Goal: Use online tool/utility: Utilize a website feature to perform a specific function

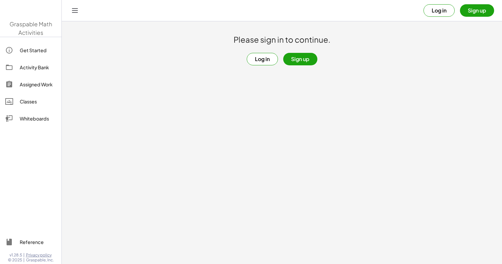
click at [264, 63] on button "Log in" at bounding box center [262, 59] width 31 height 12
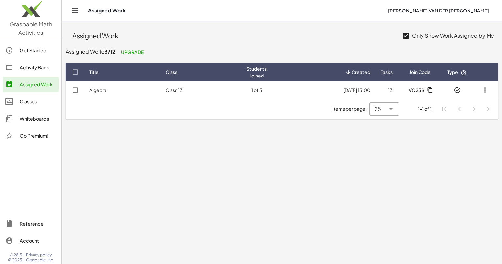
click at [37, 120] on div "Whiteboards" at bounding box center [38, 119] width 36 height 8
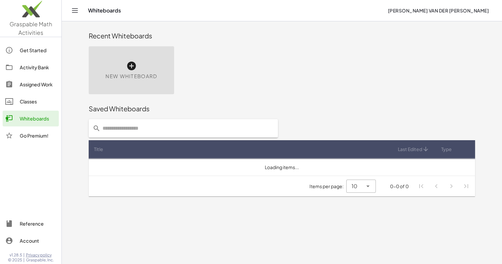
click at [126, 69] on div "New Whiteboard" at bounding box center [131, 70] width 85 height 48
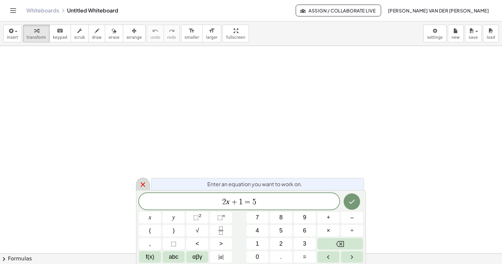
click at [142, 184] on icon at bounding box center [143, 184] width 5 height 5
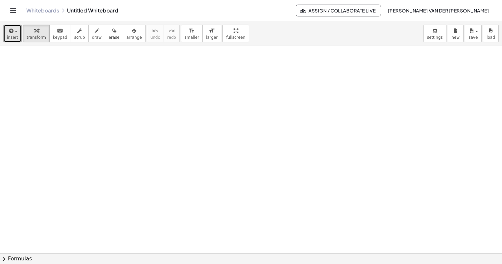
click at [16, 36] on span "insert" at bounding box center [12, 37] width 11 height 5
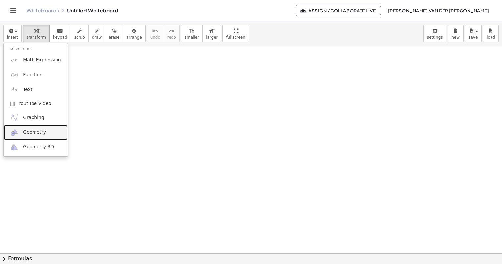
click at [33, 134] on span "Geometry" at bounding box center [34, 132] width 23 height 7
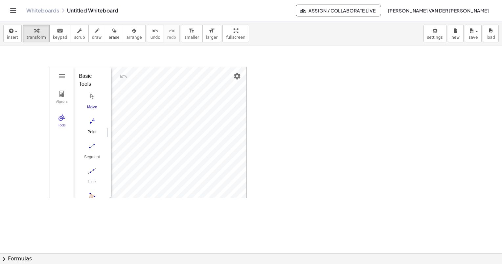
click at [92, 120] on img "Point. Select position or line, function, or curve" at bounding box center [92, 121] width 26 height 11
click at [91, 148] on img "Segment. Select two points or positions" at bounding box center [92, 146] width 26 height 11
click at [92, 127] on img "Polygon. Select all vertices, then first vertex again" at bounding box center [92, 131] width 26 height 11
click at [89, 131] on img "Polygon. Select all vertices, then first vertex again" at bounding box center [92, 131] width 26 height 11
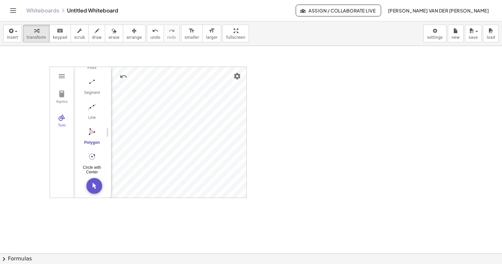
click at [92, 152] on img "Circle with Center through Point. Select center point, then point on circle" at bounding box center [92, 156] width 26 height 11
click at [95, 187] on button "Move. Drag or select object" at bounding box center [94, 186] width 16 height 16
click at [120, 73] on img "Undo" at bounding box center [124, 77] width 8 height 8
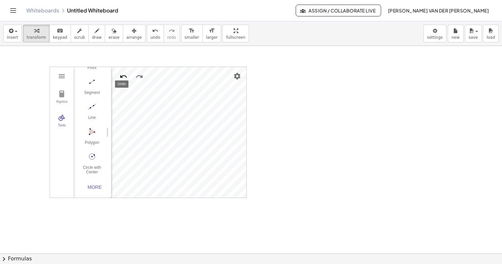
click at [120, 73] on img "Undo" at bounding box center [124, 77] width 8 height 8
click at [119, 77] on button "Undo" at bounding box center [124, 77] width 12 height 12
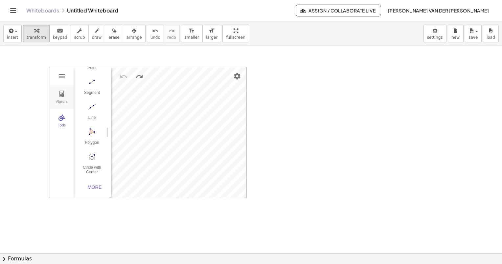
click at [57, 94] on button "Algebra" at bounding box center [62, 97] width 24 height 24
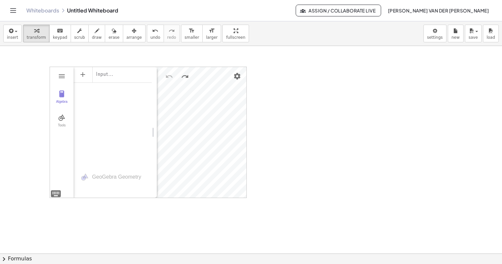
drag, startPoint x: 108, startPoint y: 108, endPoint x: 154, endPoint y: 113, distance: 45.9
click at [115, 80] on li "Expression" at bounding box center [111, 77] width 62 height 11
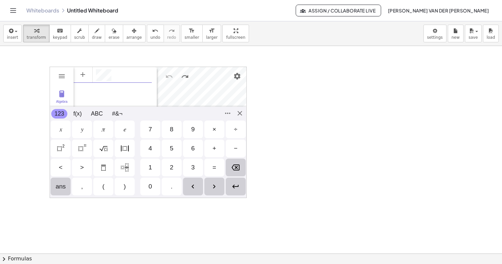
scroll to position [4, 0]
click at [64, 128] on div "𝑥" at bounding box center [61, 130] width 20 height 18
click at [58, 151] on img "Squared" at bounding box center [61, 148] width 8 height 8
click at [211, 148] on div "+" at bounding box center [214, 149] width 20 height 18
click at [152, 130] on div "7" at bounding box center [150, 130] width 20 height 18
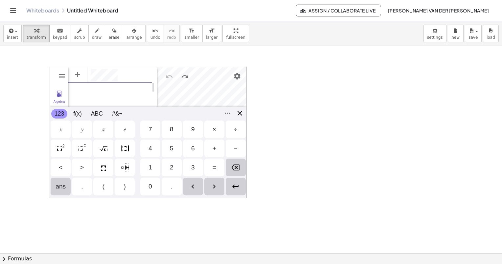
click at [241, 111] on div "Algebra Tools GeoGebra Geometry Basic Tools Move Point Segment Line Polygon Cir…" at bounding box center [148, 132] width 197 height 131
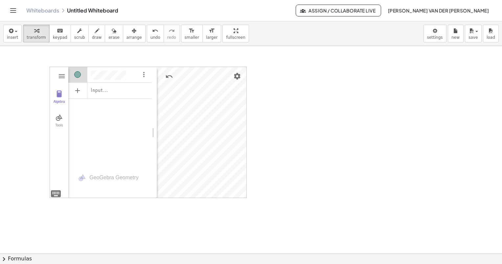
drag, startPoint x: 241, startPoint y: 111, endPoint x: 209, endPoint y: 198, distance: 92.5
click at [209, 204] on div "Algebra Tools Input… GeoGebra Geometry Basic Tools Move Point Segment Line Poly…" at bounding box center [251, 254] width 502 height 416
click at [142, 77] on img "Options" at bounding box center [144, 75] width 8 height 8
click at [166, 78] on li "Special Points" at bounding box center [174, 76] width 68 height 11
drag, startPoint x: 79, startPoint y: 92, endPoint x: 64, endPoint y: 116, distance: 28.1
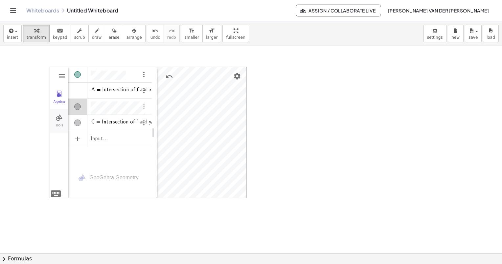
click at [79, 93] on div "Algebra" at bounding box center [77, 91] width 19 height 16
click at [59, 123] on div "Tools" at bounding box center [59, 127] width 16 height 9
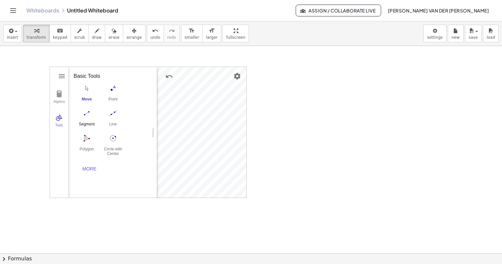
click at [87, 114] on img "Segment. Select two points or positions" at bounding box center [87, 113] width 26 height 11
click at [87, 86] on img "Move. Drag or select object" at bounding box center [87, 88] width 26 height 11
drag, startPoint x: 89, startPoint y: 155, endPoint x: 90, endPoint y: 171, distance: 16.4
click at [89, 156] on div "Move Point Segment Line Polygon Circle with Center through Point" at bounding box center [110, 120] width 73 height 75
click at [90, 171] on button "More" at bounding box center [89, 169] width 26 height 12
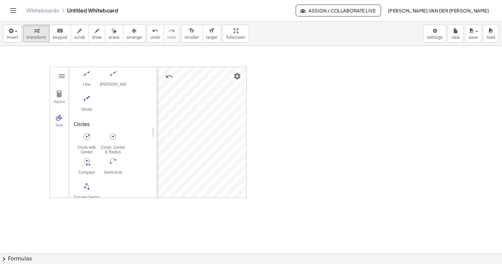
scroll to position [305, 0]
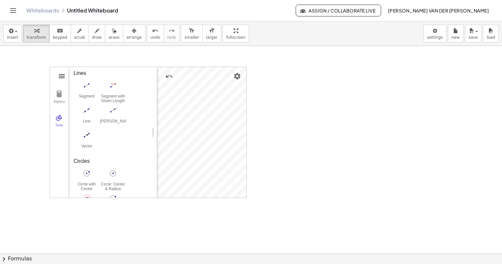
click at [62, 75] on img "Geometry" at bounding box center [62, 76] width 8 height 8
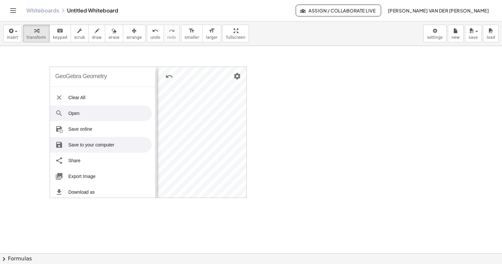
scroll to position [0, 0]
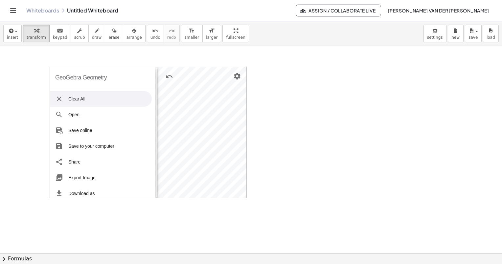
click at [78, 77] on div "GeoGebra Geometry" at bounding box center [81, 77] width 52 height 21
click at [235, 77] on img "Settings" at bounding box center [237, 76] width 8 height 8
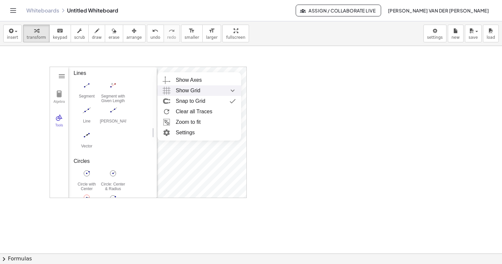
click at [201, 91] on div "Show Grid" at bounding box center [206, 90] width 60 height 11
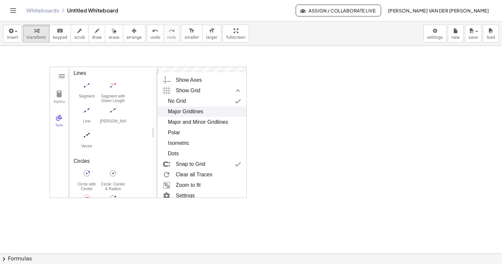
click at [197, 112] on div "Major Gridlines" at bounding box center [185, 111] width 35 height 11
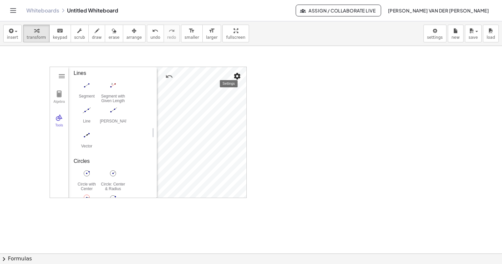
click at [237, 77] on img "Settings" at bounding box center [237, 76] width 8 height 8
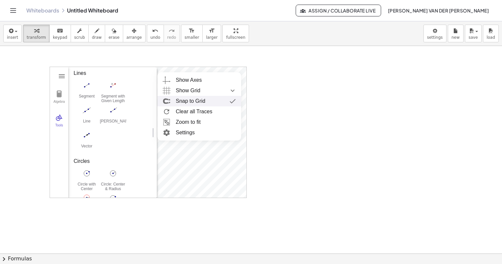
click at [207, 100] on div "Snap to Grid" at bounding box center [206, 101] width 60 height 11
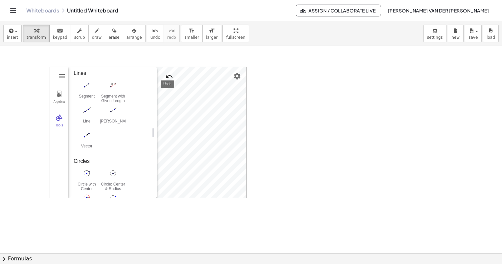
click at [168, 78] on img "Undo" at bounding box center [169, 77] width 8 height 8
click at [182, 74] on img "Redo" at bounding box center [185, 77] width 8 height 8
click at [168, 76] on img "Undo" at bounding box center [169, 77] width 8 height 8
click at [239, 74] on img "Settings" at bounding box center [237, 76] width 8 height 8
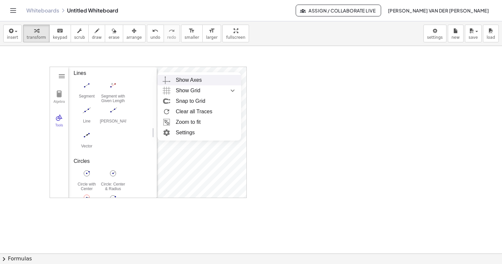
click at [200, 80] on div "Show Axes" at bounding box center [189, 80] width 26 height 11
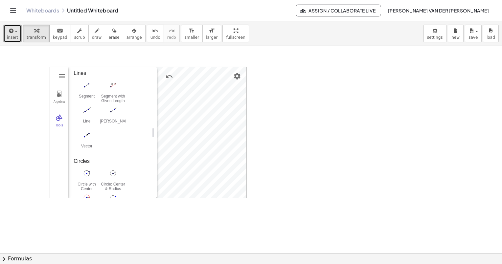
click at [19, 36] on button "insert" at bounding box center [12, 34] width 18 height 18
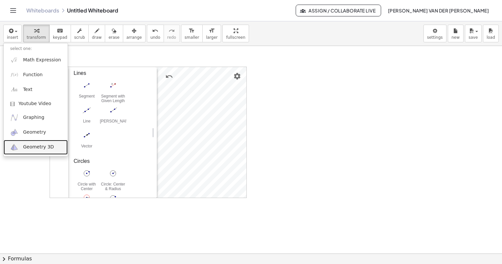
click at [38, 150] on span "Geometry 3D" at bounding box center [38, 147] width 31 height 7
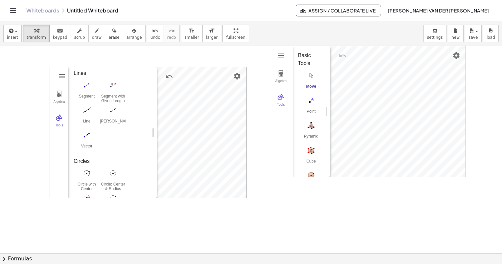
click at [151, 112] on div "Algebra Tools A = Intersection of f and xAxis B = Extremum of f C = Intersectio…" at bounding box center [148, 132] width 196 height 131
click at [234, 75] on img "Settings" at bounding box center [237, 76] width 8 height 8
click at [61, 75] on img "Geometry" at bounding box center [62, 76] width 8 height 8
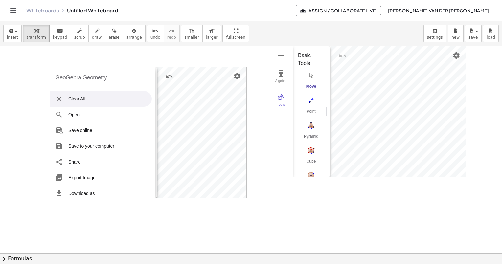
click at [100, 97] on li "Clear All" at bounding box center [101, 99] width 102 height 16
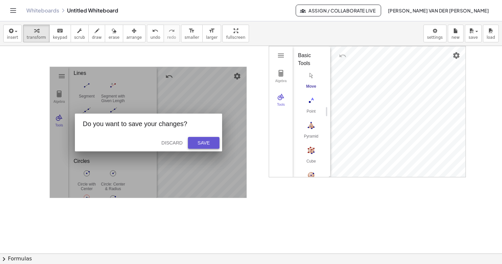
click at [201, 144] on div "Save" at bounding box center [203, 142] width 21 height 5
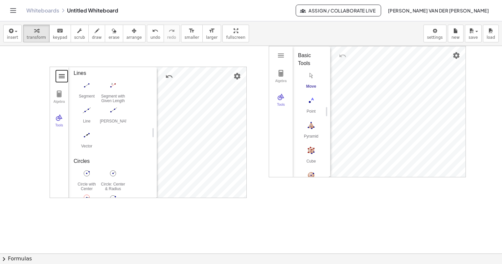
click at [56, 77] on button "Geometry" at bounding box center [62, 76] width 12 height 12
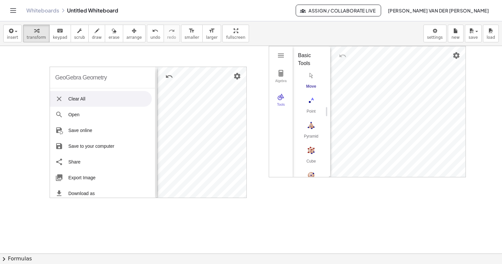
click at [102, 101] on li "Clear All" at bounding box center [101, 99] width 102 height 16
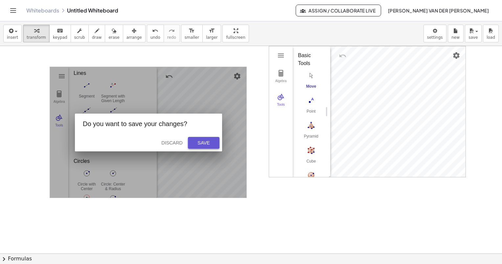
click at [207, 142] on div "Save" at bounding box center [203, 142] width 21 height 5
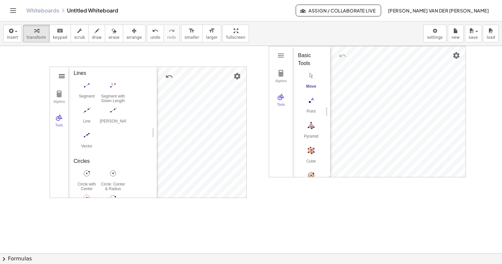
click at [62, 74] on img "Geometry" at bounding box center [62, 76] width 8 height 8
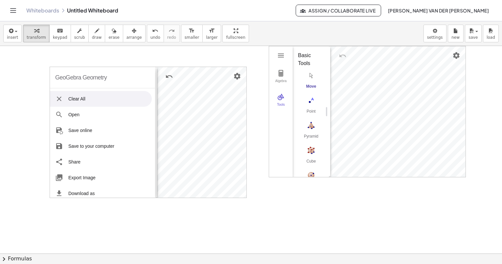
click at [106, 102] on li "Clear All" at bounding box center [101, 99] width 102 height 16
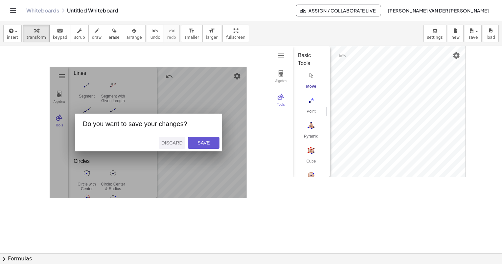
click at [171, 141] on div "Discard" at bounding box center [171, 142] width 21 height 5
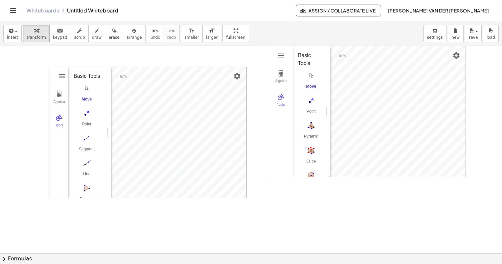
click at [121, 83] on div "GeoGebra Geometry Clear All Open Save online Save to your computer Share Export…" at bounding box center [148, 132] width 197 height 131
drag, startPoint x: 87, startPoint y: 66, endPoint x: 58, endPoint y: 75, distance: 30.1
click at [58, 75] on div "GeoGebra Geometry Clear All Open Save online Save to your computer Share Export…" at bounding box center [251, 254] width 502 height 416
drag, startPoint x: 39, startPoint y: 50, endPoint x: 47, endPoint y: 68, distance: 19.4
click at [45, 68] on div at bounding box center [251, 254] width 502 height 416
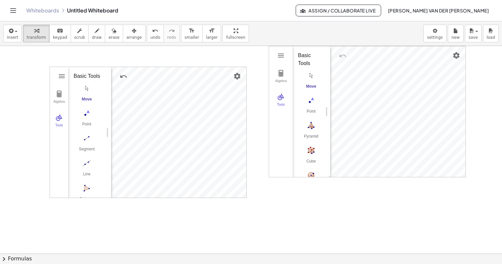
drag, startPoint x: 56, startPoint y: 68, endPoint x: 50, endPoint y: 68, distance: 6.9
click at [42, 68] on div "GeoGebra Geometry Clear All Open Save online Save to your computer Share Export…" at bounding box center [251, 254] width 502 height 416
click at [231, 76] on button "Settings" at bounding box center [237, 76] width 12 height 12
click at [198, 131] on li "Settings" at bounding box center [199, 132] width 84 height 11
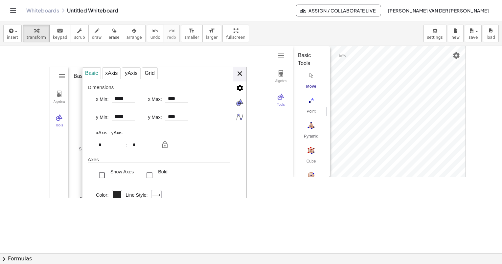
click at [239, 71] on div "Basic xAxis yAxis Grid Dimensions x Min: ***** x Max: **** y Min: ***** y Max: …" at bounding box center [164, 132] width 164 height 131
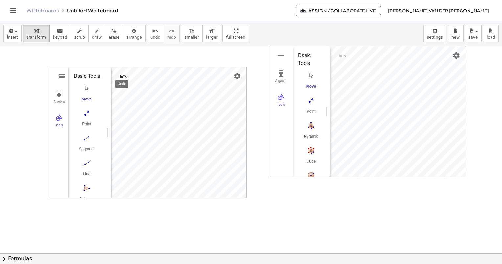
click at [120, 79] on div "GeoGebra Geometry Clear All Open Save online Save to your computer Share Export…" at bounding box center [148, 132] width 197 height 131
click at [61, 74] on img "Geometry" at bounding box center [62, 76] width 8 height 8
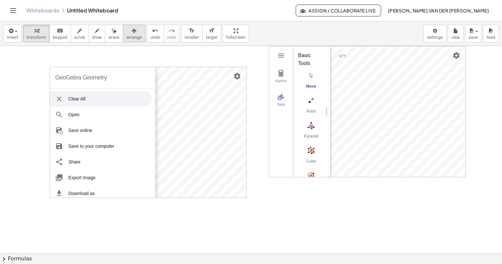
click at [126, 36] on span "arrange" at bounding box center [133, 37] width 15 height 5
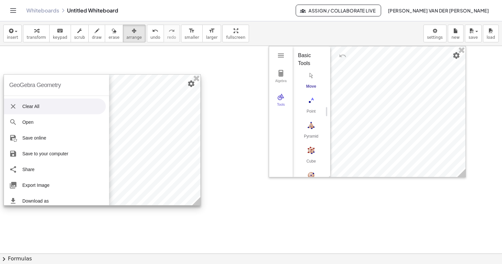
drag, startPoint x: 196, startPoint y: 78, endPoint x: 151, endPoint y: 86, distance: 45.2
click at [151, 86] on div at bounding box center [102, 140] width 196 height 131
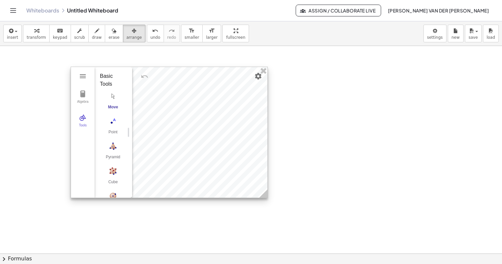
drag, startPoint x: 370, startPoint y: 89, endPoint x: 172, endPoint y: 110, distance: 199.4
click at [172, 110] on div at bounding box center [169, 132] width 196 height 131
click at [84, 77] on img "3D Calculator" at bounding box center [82, 76] width 8 height 8
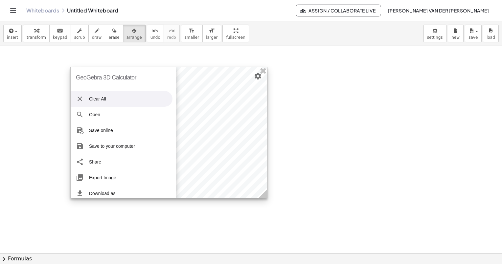
click at [86, 77] on div "GeoGebra 3D Calculator" at bounding box center [106, 77] width 60 height 21
click at [219, 131] on div at bounding box center [169, 132] width 196 height 131
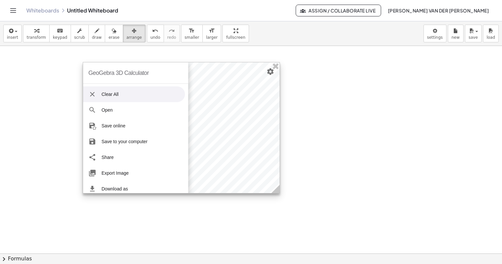
drag, startPoint x: 207, startPoint y: 173, endPoint x: 220, endPoint y: 168, distance: 13.3
click at [220, 168] on div at bounding box center [181, 127] width 196 height 131
click at [101, 75] on div "GeoGebra 3D Calculator" at bounding box center [118, 72] width 60 height 21
click at [96, 90] on img "3D Calculator" at bounding box center [92, 94] width 8 height 8
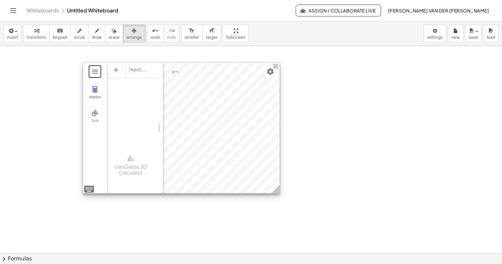
drag, startPoint x: 279, startPoint y: 120, endPoint x: 281, endPoint y: 124, distance: 4.0
click at [279, 124] on div at bounding box center [181, 127] width 196 height 131
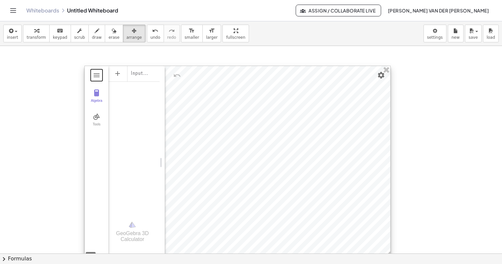
drag, startPoint x: 278, startPoint y: 195, endPoint x: 388, endPoint y: 257, distance: 126.2
click at [388, 258] on div "insert select one: Math Expression Function Text Youtube Video Graphing Geometr…" at bounding box center [251, 142] width 502 height 243
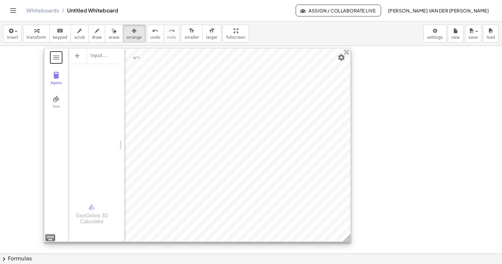
drag, startPoint x: 203, startPoint y: 70, endPoint x: 166, endPoint y: 55, distance: 39.8
click at [166, 55] on div at bounding box center [197, 144] width 306 height 193
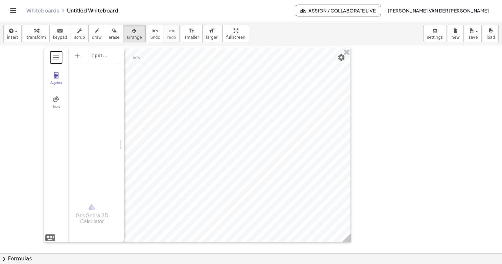
drag, startPoint x: 217, startPoint y: 35, endPoint x: 218, endPoint y: 70, distance: 34.2
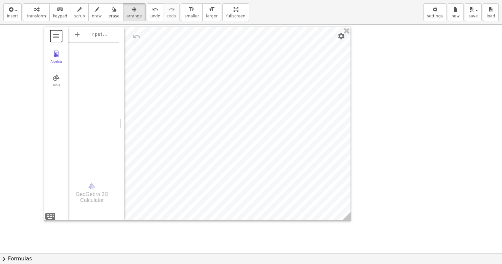
click at [218, 70] on div "insert select one: Math Expression Function Text Youtube Video Graphing Geometr…" at bounding box center [251, 132] width 502 height 264
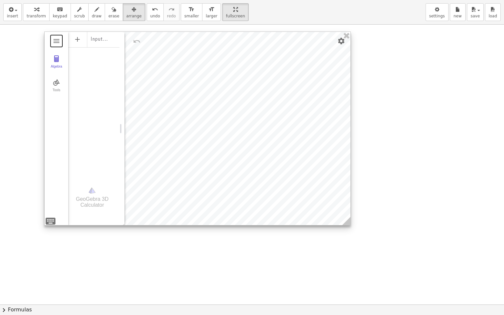
drag, startPoint x: 168, startPoint y: 43, endPoint x: 151, endPoint y: 39, distance: 17.6
click at [151, 39] on div at bounding box center [198, 128] width 306 height 193
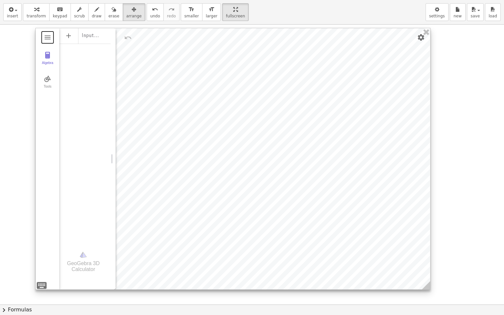
drag, startPoint x: 340, startPoint y: 219, endPoint x: 428, endPoint y: 287, distance: 111.7
click at [428, 264] on icon at bounding box center [426, 285] width 8 height 8
drag, startPoint x: 114, startPoint y: 159, endPoint x: 158, endPoint y: 164, distance: 43.9
click at [158, 164] on div "3D Calculator" at bounding box center [156, 158] width 5 height 261
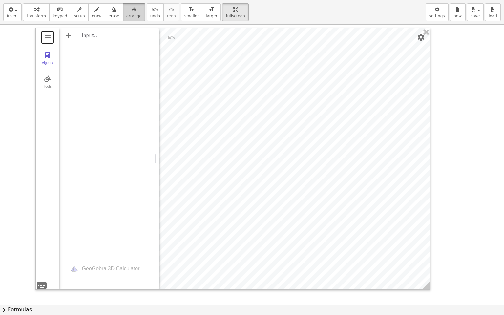
click at [126, 11] on div "button" at bounding box center [133, 9] width 15 height 8
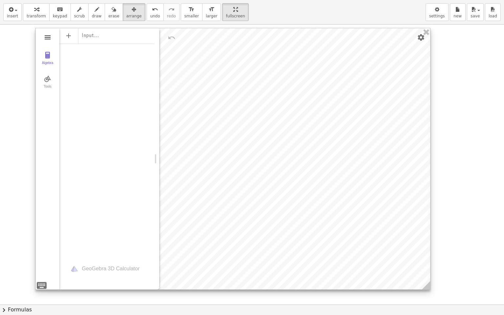
click at [46, 38] on img "3D Calculator" at bounding box center [48, 37] width 8 height 8
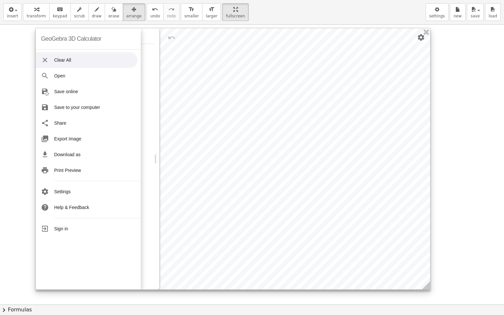
click at [49, 38] on div "GeoGebra 3D Calculator" at bounding box center [71, 38] width 60 height 21
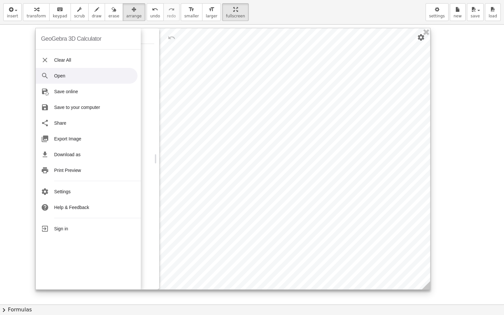
click at [142, 100] on div "GeoGebra 3D Calculator Clear All Open Save online Save to your computer Share E…" at bounding box center [232, 159] width 395 height 262
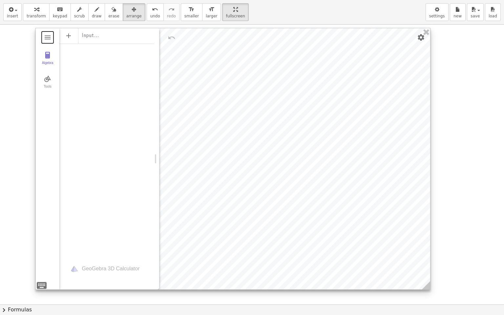
click at [151, 102] on div "Input…" at bounding box center [106, 142] width 95 height 228
click at [48, 82] on img "3D Calculator" at bounding box center [48, 79] width 8 height 8
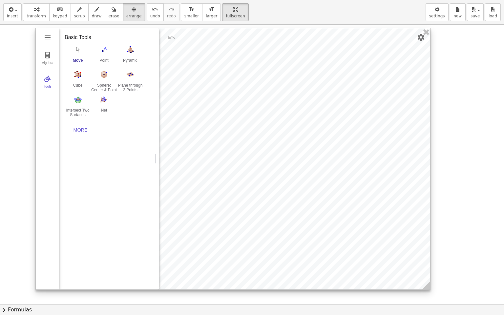
click at [77, 54] on img "Move. Drag or select object" at bounding box center [78, 49] width 26 height 11
click at [421, 40] on img "Settings" at bounding box center [421, 37] width 8 height 8
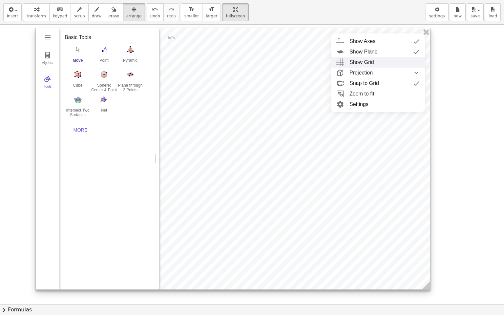
click at [375, 60] on div "Show Grid" at bounding box center [385, 62] width 70 height 11
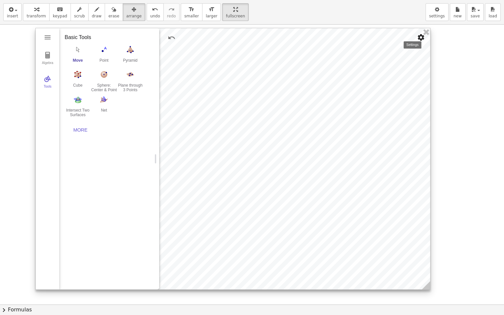
click at [420, 41] on button "Settings" at bounding box center [421, 38] width 12 height 12
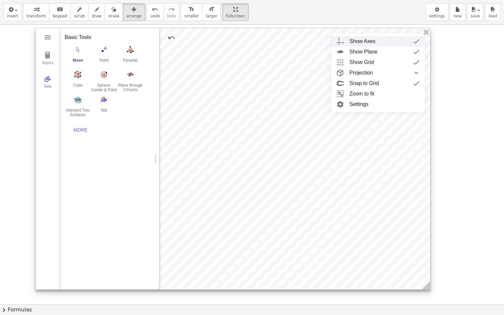
click at [376, 43] on div "Show Axes" at bounding box center [385, 41] width 70 height 11
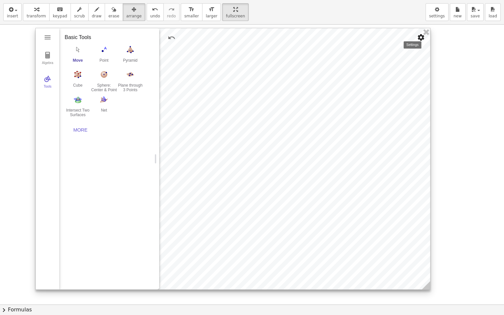
click at [420, 40] on img "Settings" at bounding box center [421, 37] width 8 height 8
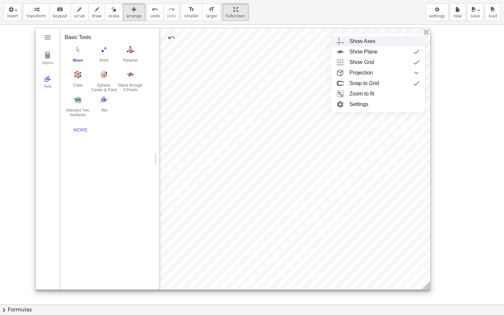
click at [379, 43] on div "Show Axes" at bounding box center [385, 41] width 70 height 11
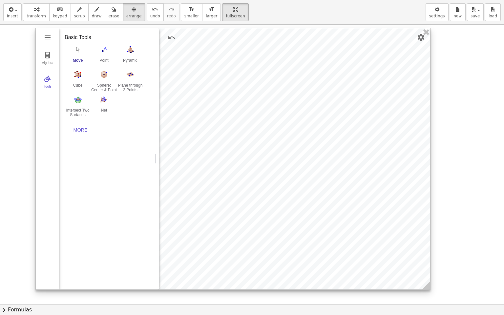
click at [334, 161] on div at bounding box center [233, 158] width 395 height 261
click at [46, 54] on img "3D Calculator" at bounding box center [48, 55] width 8 height 8
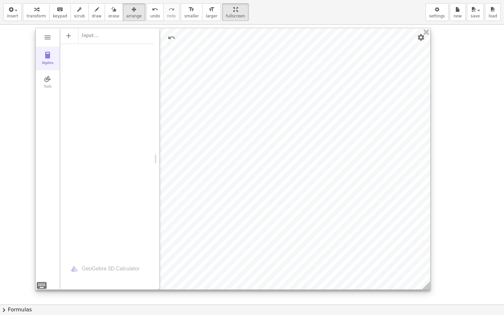
click at [46, 54] on img "3D Calculator" at bounding box center [48, 55] width 8 height 8
click at [245, 81] on div at bounding box center [233, 158] width 395 height 261
click at [287, 157] on div at bounding box center [233, 158] width 395 height 261
click at [422, 44] on div at bounding box center [233, 158] width 395 height 261
click at [418, 41] on button "Settings" at bounding box center [421, 38] width 12 height 12
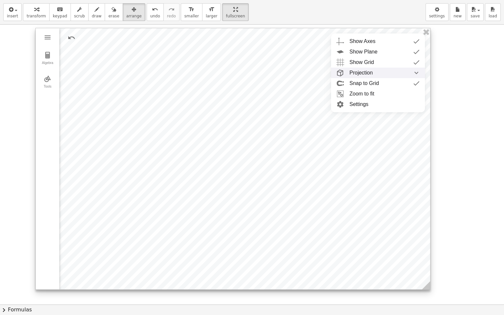
click at [377, 72] on div "Projection" at bounding box center [385, 73] width 70 height 11
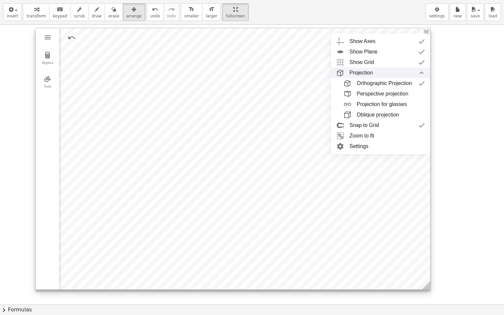
click at [377, 72] on div "Projection" at bounding box center [388, 73] width 76 height 11
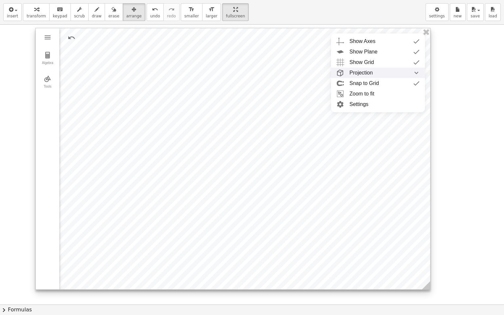
click at [377, 72] on div "Projection" at bounding box center [385, 73] width 70 height 11
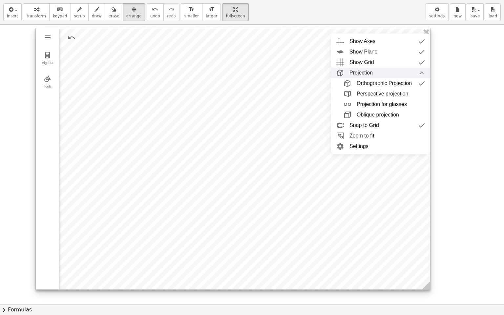
click at [377, 72] on div "Projection" at bounding box center [388, 73] width 76 height 11
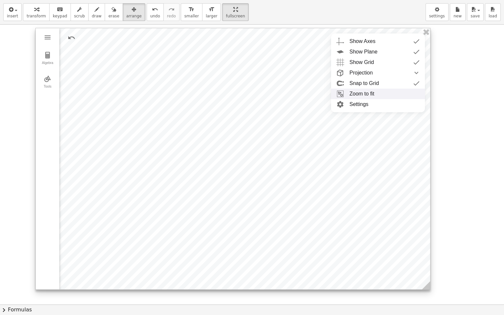
click at [371, 95] on li "Zoom to fit" at bounding box center [378, 94] width 94 height 11
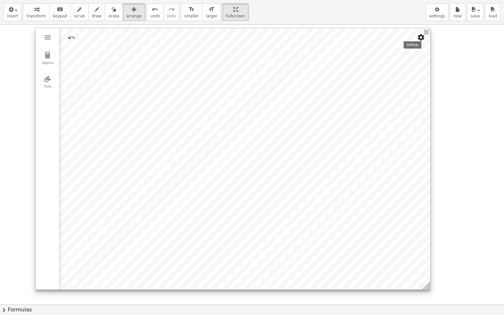
click at [422, 38] on img "Settings" at bounding box center [421, 37] width 8 height 8
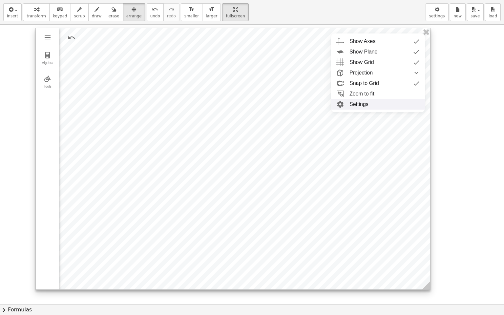
click at [362, 107] on li "Settings" at bounding box center [378, 104] width 94 height 11
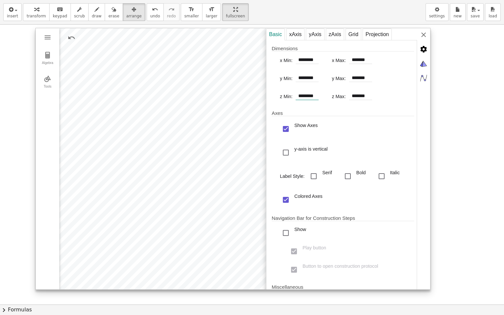
drag, startPoint x: 317, startPoint y: 97, endPoint x: 295, endPoint y: 97, distance: 22.3
click at [295, 97] on div "z Min: ********" at bounding box center [302, 96] width 45 height 11
type input "********"
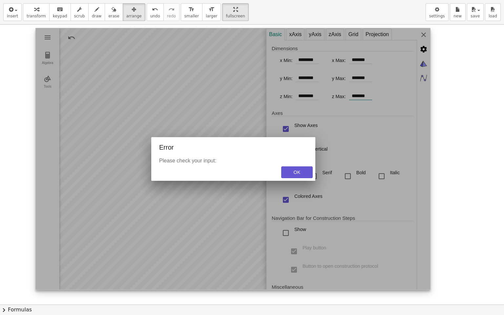
drag, startPoint x: 370, startPoint y: 96, endPoint x: 345, endPoint y: 98, distance: 25.4
click at [345, 98] on div "GeoGebra 3D Calculator Clear All Open Save online Save to your computer Share E…" at bounding box center [232, 159] width 395 height 262
type input "*******"
click at [296, 172] on div "GeoGebra 3D Calculator Clear All Open Save online Save to your computer Share E…" at bounding box center [232, 159] width 395 height 262
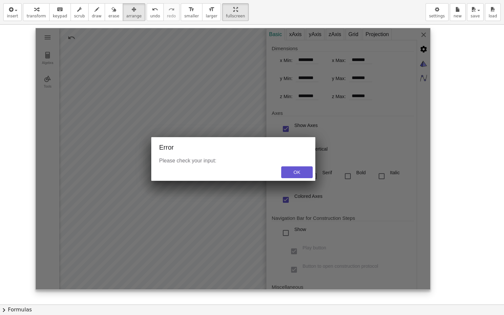
click at [307, 165] on div "OK" at bounding box center [293, 172] width 45 height 17
click at [297, 171] on div "OK" at bounding box center [297, 172] width 21 height 5
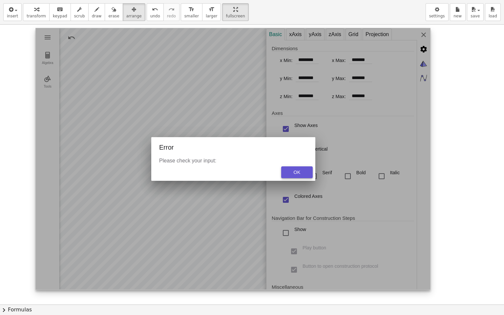
click at [306, 175] on button "OK" at bounding box center [297, 172] width 32 height 12
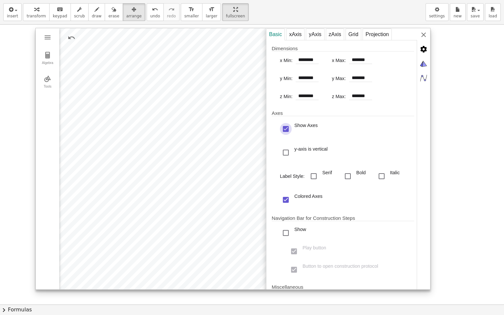
click at [290, 132] on div "Show Axes" at bounding box center [286, 129] width 12 height 12
click at [286, 152] on div "y-axis is vertical" at bounding box center [286, 153] width 12 height 12
click at [286, 128] on div "Show Axes" at bounding box center [286, 129] width 12 height 12
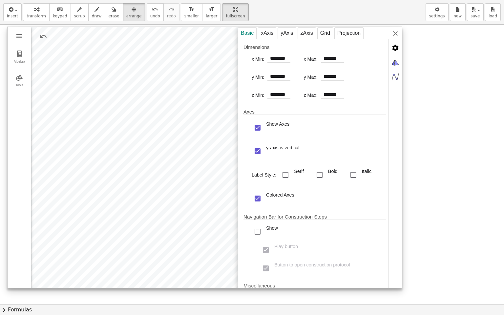
drag, startPoint x: 191, startPoint y: 156, endPoint x: 172, endPoint y: 154, distance: 18.4
click at [172, 154] on div at bounding box center [205, 157] width 395 height 261
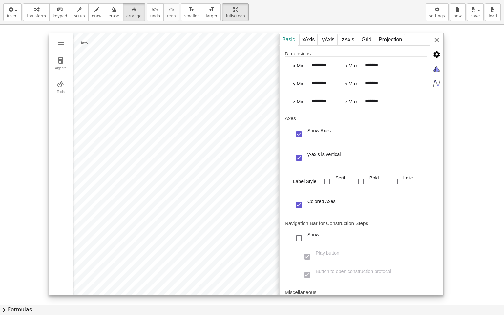
drag, startPoint x: 171, startPoint y: 149, endPoint x: 212, endPoint y: 155, distance: 41.1
click at [212, 155] on div at bounding box center [246, 163] width 395 height 261
click at [346, 38] on div "zAxis" at bounding box center [348, 40] width 18 height 12
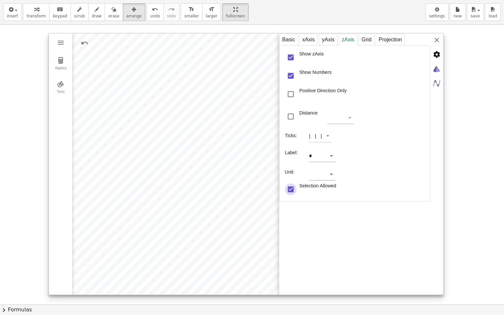
click at [292, 188] on div "Selection Allowed" at bounding box center [291, 190] width 12 height 12
click at [294, 57] on div "Show zAxis" at bounding box center [291, 58] width 12 height 12
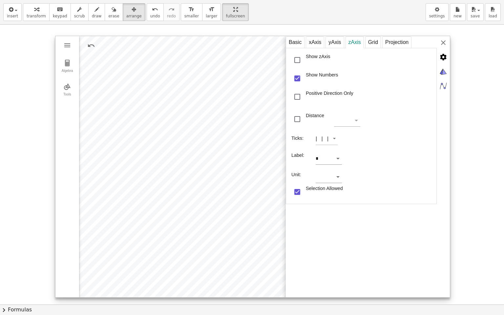
drag, startPoint x: 239, startPoint y: 113, endPoint x: 246, endPoint y: 116, distance: 7.1
click at [246, 116] on div at bounding box center [252, 166] width 395 height 261
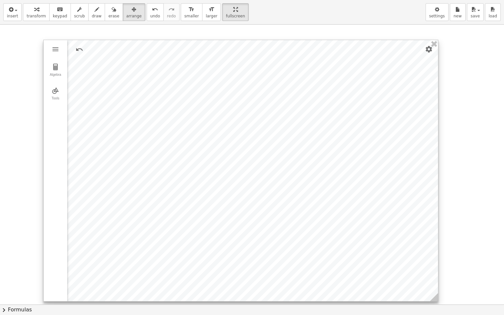
drag, startPoint x: 275, startPoint y: 139, endPoint x: 284, endPoint y: 148, distance: 13.0
click at [284, 148] on div at bounding box center [241, 170] width 395 height 261
click at [56, 73] on div "Algebra" at bounding box center [55, 77] width 21 height 9
click at [58, 97] on div "Tools" at bounding box center [55, 101] width 21 height 9
click at [141, 63] on img "Pyramid. Select a polygon for bottom, then select top point" at bounding box center [138, 61] width 26 height 11
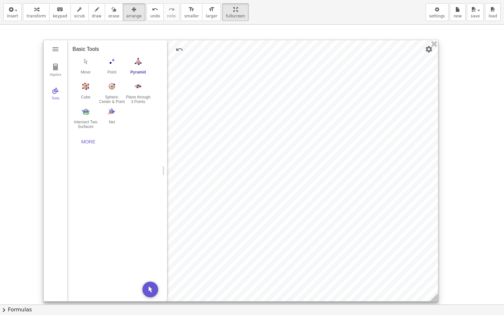
click at [281, 120] on div at bounding box center [241, 170] width 395 height 261
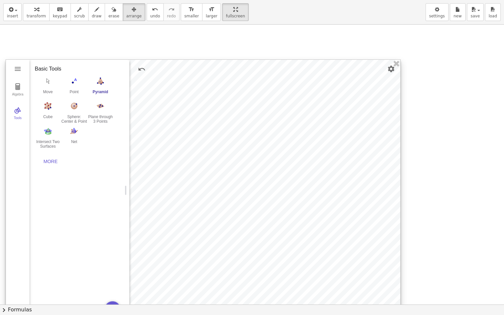
drag, startPoint x: 292, startPoint y: 135, endPoint x: 251, endPoint y: 179, distance: 59.9
click at [250, 160] on div at bounding box center [203, 190] width 395 height 261
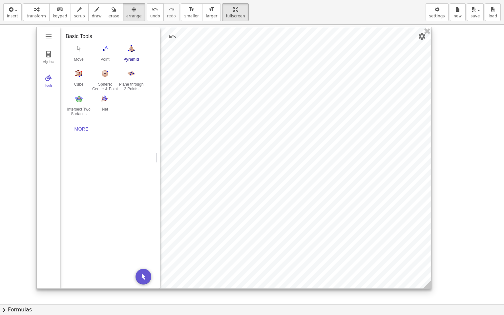
drag, startPoint x: 251, startPoint y: 181, endPoint x: 284, endPoint y: 148, distance: 47.1
click at [284, 148] on div at bounding box center [234, 157] width 395 height 261
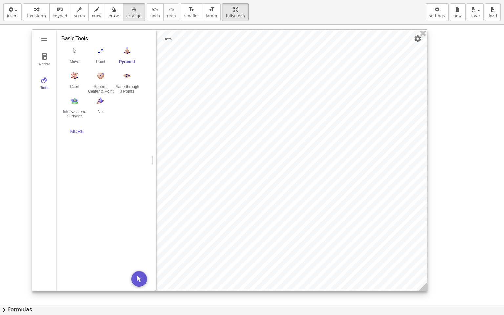
drag, startPoint x: 306, startPoint y: 109, endPoint x: 302, endPoint y: 110, distance: 3.7
click at [302, 110] on div at bounding box center [230, 160] width 395 height 261
click at [124, 56] on button "Pyramid" at bounding box center [127, 57] width 26 height 24
click at [71, 76] on img "Cube. Select two points or other corresponding objects" at bounding box center [74, 76] width 26 height 11
click at [76, 59] on button "Move" at bounding box center [74, 57] width 26 height 24
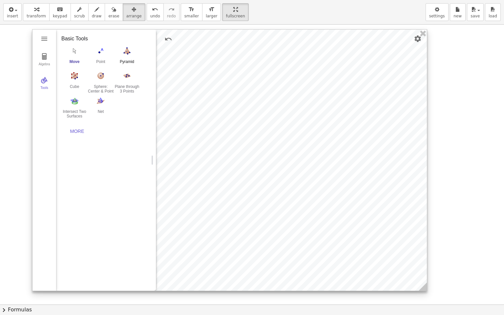
click at [129, 51] on img "Pyramid. Select a polygon for bottom, then select top point" at bounding box center [127, 51] width 26 height 11
click at [99, 81] on button "Sphere: Center & Point" at bounding box center [101, 82] width 26 height 24
click at [76, 132] on div "More" at bounding box center [77, 131] width 21 height 5
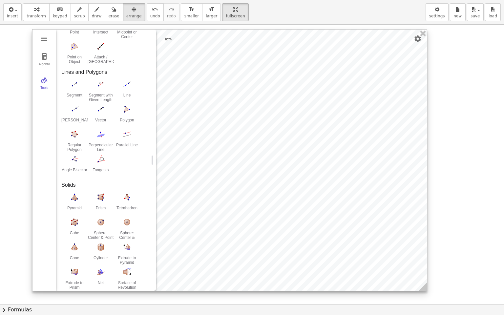
scroll to position [197, 0]
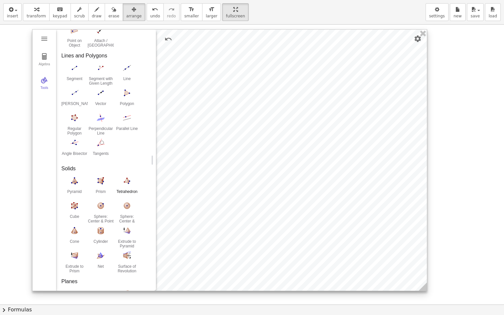
drag, startPoint x: 72, startPoint y: 184, endPoint x: 119, endPoint y: 181, distance: 46.4
click at [119, 181] on div "Pyramid Prism Tetrahedron Cube Sphere: Center & Point Sphere: Center & Radius C…" at bounding box center [103, 225] width 84 height 100
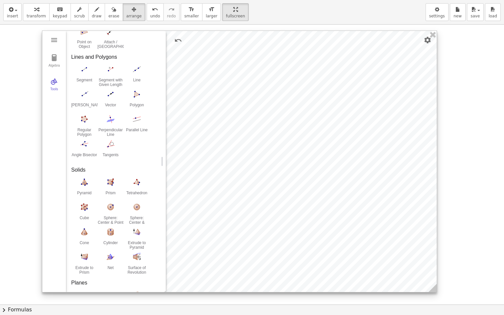
drag, startPoint x: 255, startPoint y: 128, endPoint x: 271, endPoint y: 137, distance: 17.8
click at [276, 131] on div at bounding box center [239, 161] width 395 height 261
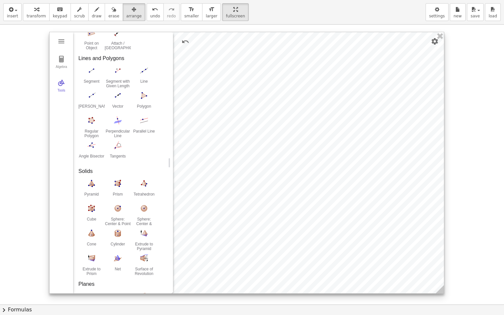
click at [264, 142] on div at bounding box center [247, 162] width 395 height 261
click at [283, 131] on div at bounding box center [247, 162] width 395 height 261
click at [326, 130] on div at bounding box center [247, 162] width 395 height 261
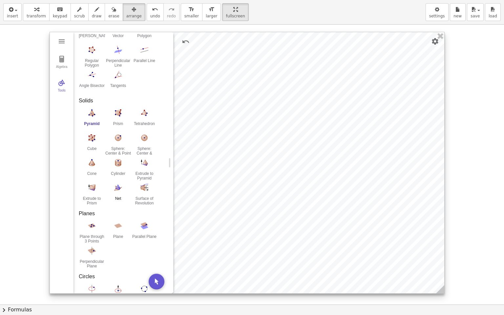
scroll to position [250, 0]
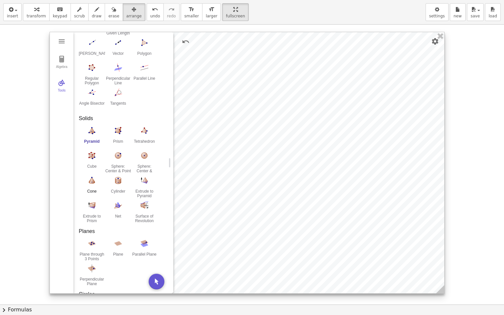
click at [95, 181] on img "Cone. Select bottom point, then top point, then enter radius" at bounding box center [92, 180] width 26 height 11
drag, startPoint x: 89, startPoint y: 182, endPoint x: 292, endPoint y: 138, distance: 207.4
click at [256, 148] on div "GeoGebra 3D Calculator Clear All Open Save online Save to your computer Share E…" at bounding box center [247, 163] width 395 height 262
click at [302, 135] on div at bounding box center [247, 162] width 395 height 261
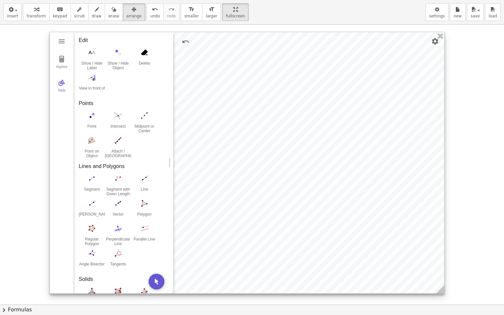
scroll to position [0, 0]
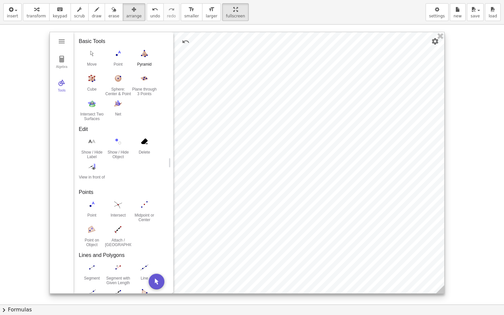
click at [140, 52] on img "Pyramid. Select a polygon for bottom, then select top point" at bounding box center [144, 53] width 26 height 11
click at [304, 119] on div at bounding box center [247, 162] width 395 height 261
click at [345, 120] on div at bounding box center [247, 162] width 395 height 261
click at [62, 57] on img "3D Calculator" at bounding box center [62, 59] width 8 height 8
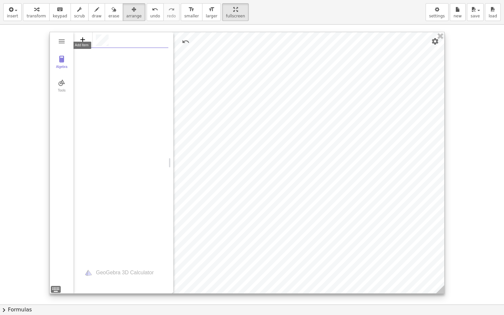
scroll to position [4, 0]
click at [106, 56] on li "Text" at bounding box center [111, 52] width 62 height 11
click at [163, 41] on img "Options" at bounding box center [161, 40] width 8 height 8
click at [177, 40] on li "Duplicate input" at bounding box center [191, 41] width 68 height 11
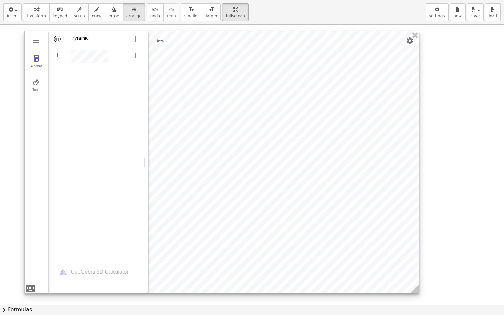
drag, startPoint x: 329, startPoint y: 154, endPoint x: 303, endPoint y: 153, distance: 25.3
click at [303, 153] on div at bounding box center [222, 162] width 395 height 261
click at [408, 47] on div at bounding box center [222, 162] width 395 height 261
click at [412, 41] on img "Settings" at bounding box center [410, 41] width 8 height 8
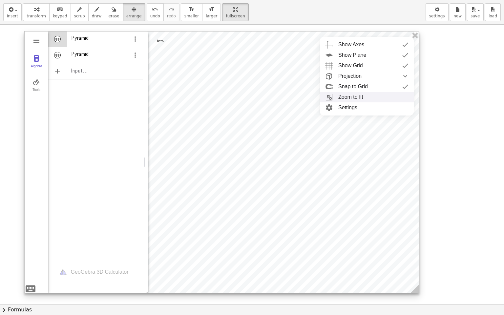
click at [376, 99] on li "Zoom to fit" at bounding box center [367, 97] width 94 height 11
click at [134, 41] on img "Options" at bounding box center [135, 39] width 8 height 8
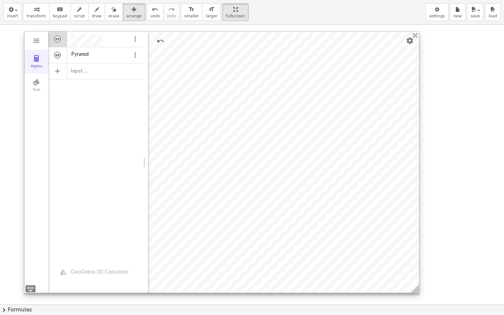
click at [37, 65] on div "Algebra" at bounding box center [36, 68] width 21 height 9
click at [35, 84] on img "3D Calculator" at bounding box center [37, 82] width 8 height 8
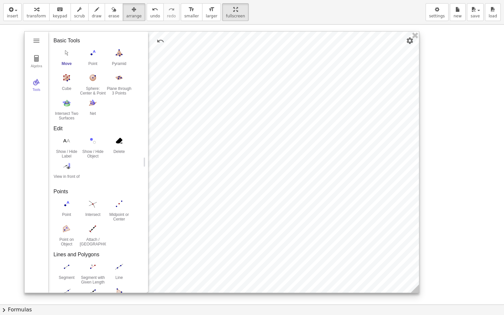
drag, startPoint x: 64, startPoint y: 79, endPoint x: 288, endPoint y: 107, distance: 225.3
click at [269, 144] on div "GeoGebra 3D Calculator Clear All Open Save online Save to your computer Share E…" at bounding box center [221, 162] width 395 height 262
click at [68, 170] on img "View in front of. Select object" at bounding box center [67, 166] width 26 height 11
click at [69, 169] on img "View in front of. Select object" at bounding box center [67, 166] width 26 height 11
click at [67, 146] on button "Show / Hide Label" at bounding box center [67, 147] width 26 height 24
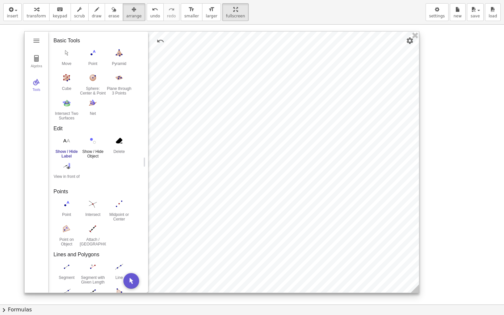
click at [94, 147] on button "Show / Hide Object" at bounding box center [93, 147] width 26 height 24
click at [79, 146] on button "Show / Hide Label" at bounding box center [67, 147] width 26 height 24
click at [94, 106] on img "Net. Select a polyhedron" at bounding box center [93, 103] width 26 height 11
click at [95, 76] on img "Sphere: Center & Point. Select center point, then point on sphere" at bounding box center [93, 78] width 26 height 11
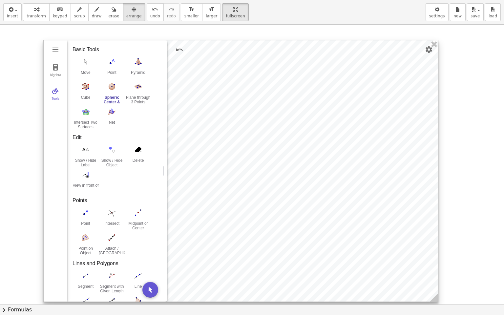
drag, startPoint x: 240, startPoint y: 101, endPoint x: 269, endPoint y: 111, distance: 30.1
click at [269, 111] on div at bounding box center [241, 170] width 395 height 261
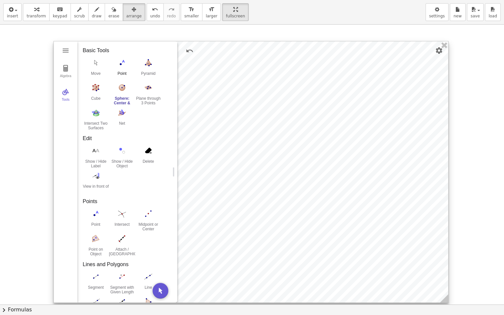
click at [124, 68] on button "Point" at bounding box center [122, 69] width 26 height 24
click at [326, 163] on div at bounding box center [251, 171] width 395 height 261
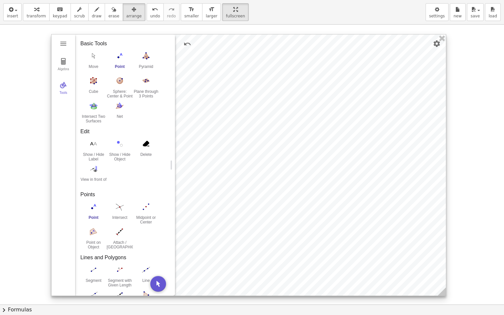
drag, startPoint x: 326, startPoint y: 163, endPoint x: 307, endPoint y: 152, distance: 21.5
click at [322, 156] on div at bounding box center [249, 164] width 395 height 261
drag, startPoint x: 114, startPoint y: 60, endPoint x: 148, endPoint y: 56, distance: 33.7
click at [116, 60] on img "Point. Select position or line, function, or curve" at bounding box center [118, 56] width 26 height 11
drag, startPoint x: 150, startPoint y: 56, endPoint x: 132, endPoint y: 56, distance: 18.1
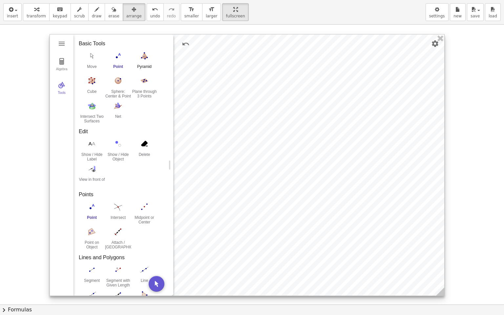
click at [149, 56] on img "Pyramid. Select a polygon for bottom, then select top point" at bounding box center [144, 56] width 26 height 11
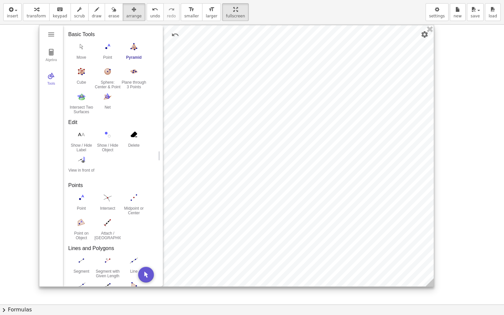
drag, startPoint x: 315, startPoint y: 106, endPoint x: 302, endPoint y: 98, distance: 15.3
click at [313, 101] on div at bounding box center [236, 155] width 395 height 261
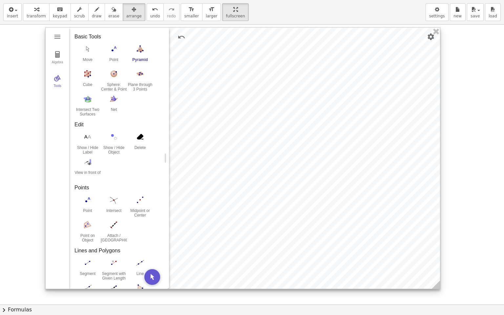
click at [302, 98] on div at bounding box center [243, 158] width 395 height 261
click at [296, 137] on div at bounding box center [243, 158] width 395 height 261
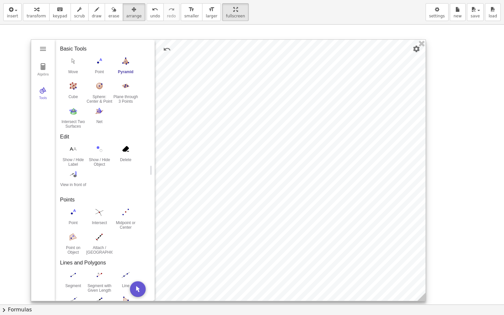
drag, startPoint x: 239, startPoint y: 124, endPoint x: 255, endPoint y: 134, distance: 19.1
click at [255, 134] on div at bounding box center [228, 170] width 395 height 261
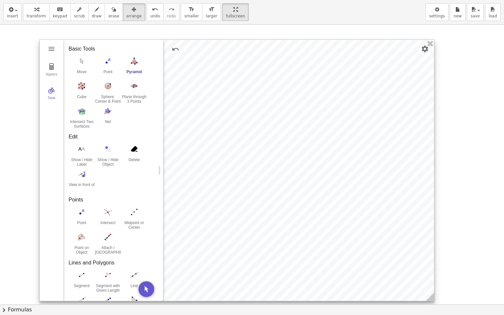
click at [319, 131] on div at bounding box center [237, 170] width 395 height 261
click at [176, 54] on button "Undo" at bounding box center [176, 49] width 12 height 12
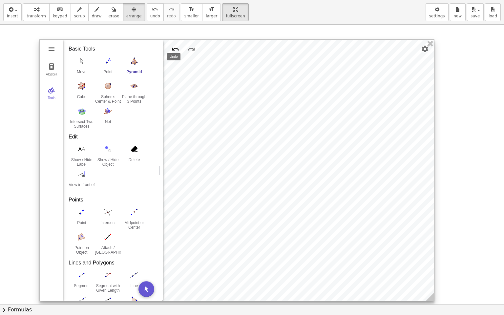
click at [176, 51] on img "Undo" at bounding box center [176, 49] width 8 height 8
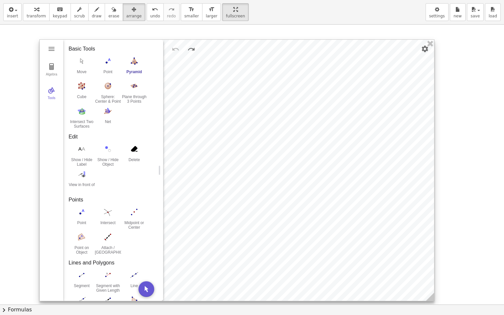
click at [419, 52] on div at bounding box center [237, 170] width 395 height 261
click at [425, 52] on img "Settings" at bounding box center [425, 49] width 8 height 8
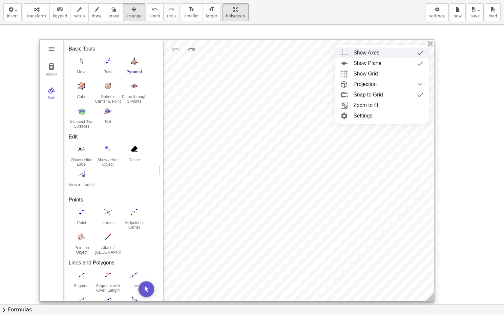
click at [379, 53] on div "Show Axes" at bounding box center [367, 53] width 26 height 11
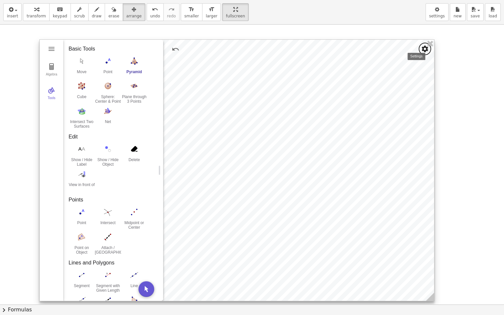
click at [426, 53] on button "Settings" at bounding box center [425, 49] width 12 height 12
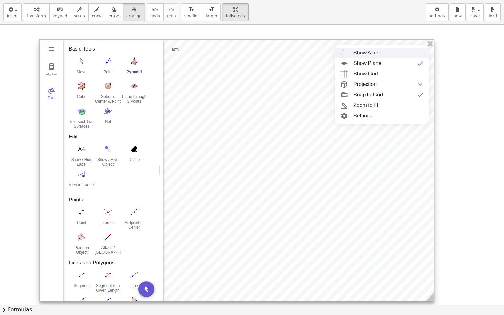
click at [387, 55] on div "Show Axes" at bounding box center [389, 53] width 70 height 11
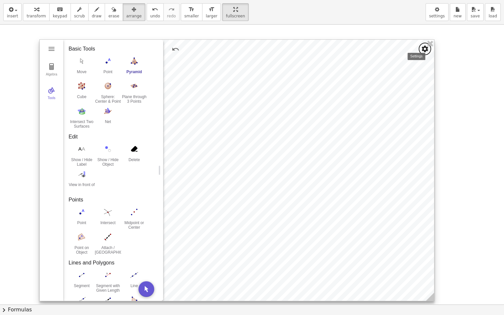
click at [425, 54] on button "Settings" at bounding box center [425, 49] width 12 height 12
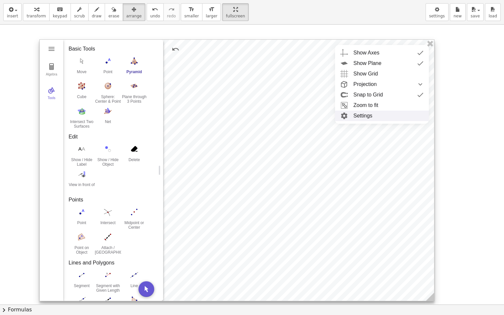
click at [363, 118] on li "Settings" at bounding box center [382, 116] width 94 height 11
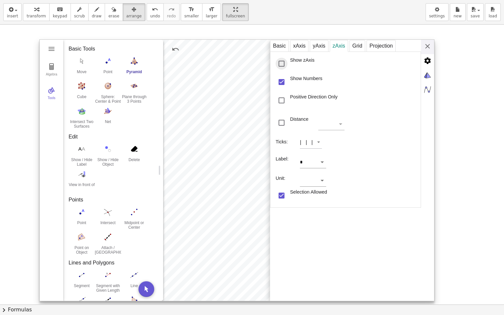
click at [285, 63] on div "Show zAxis" at bounding box center [282, 64] width 12 height 12
click at [317, 46] on div "yAxis" at bounding box center [319, 46] width 18 height 12
click at [285, 63] on div "Show yAxis" at bounding box center [282, 64] width 12 height 12
click at [427, 47] on div "Basic xAxis yAxis zAxis Grid Projection Dimensions x Min: ******** x Max: *****…" at bounding box center [352, 171] width 164 height 262
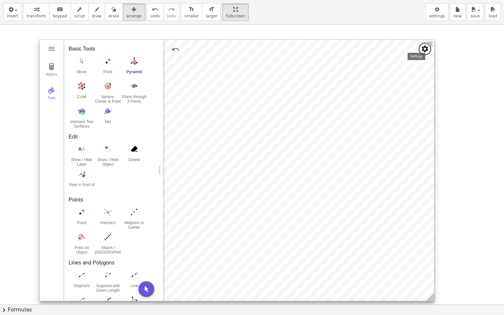
click at [423, 55] on button "Settings" at bounding box center [425, 49] width 12 height 12
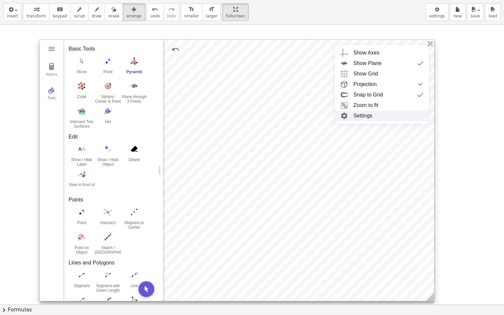
click at [381, 118] on li "Settings" at bounding box center [382, 116] width 94 height 11
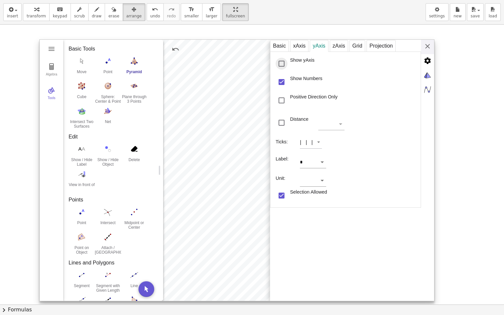
click at [284, 62] on div "Show yAxis" at bounding box center [282, 64] width 12 height 12
click at [338, 45] on div "zAxis" at bounding box center [339, 46] width 18 height 12
click at [285, 61] on div "Show zAxis" at bounding box center [282, 64] width 12 height 12
click at [428, 49] on div "Basic xAxis yAxis zAxis Grid Projection Dimensions x Min: ******** x Max: *****…" at bounding box center [352, 171] width 164 height 262
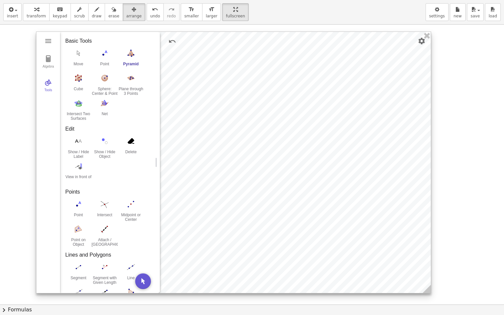
drag, startPoint x: 321, startPoint y: 200, endPoint x: 318, endPoint y: 193, distance: 7.4
click at [318, 193] on div at bounding box center [233, 162] width 395 height 261
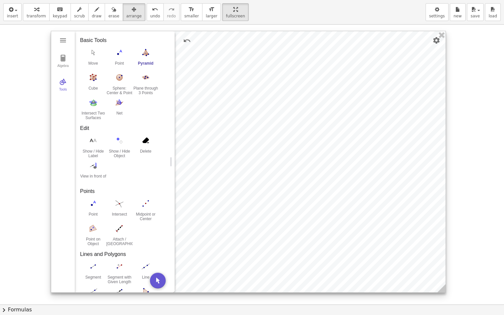
click at [333, 194] on div at bounding box center [248, 161] width 395 height 261
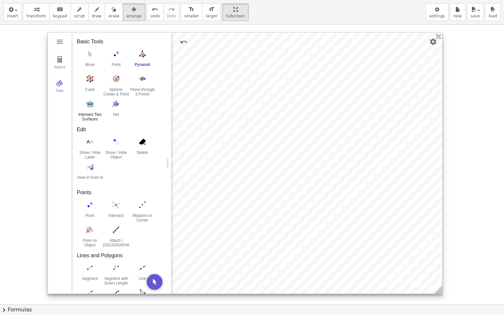
click at [97, 109] on button "Intersect Two Surfaces" at bounding box center [90, 110] width 26 height 24
click at [120, 105] on img "Net. Select a polyhedron" at bounding box center [116, 104] width 26 height 11
click at [139, 83] on img "Plane through 3 Points. Select three points" at bounding box center [142, 79] width 26 height 11
click at [287, 175] on div at bounding box center [245, 163] width 395 height 261
drag, startPoint x: 324, startPoint y: 139, endPoint x: 320, endPoint y: 126, distance: 13.6
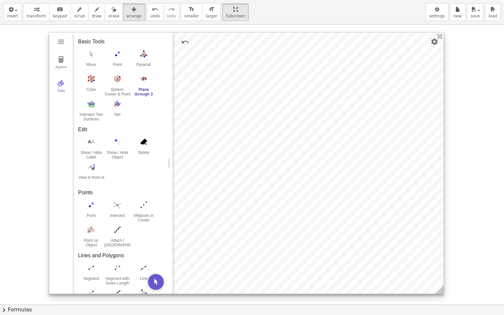
click at [324, 139] on div at bounding box center [246, 163] width 395 height 261
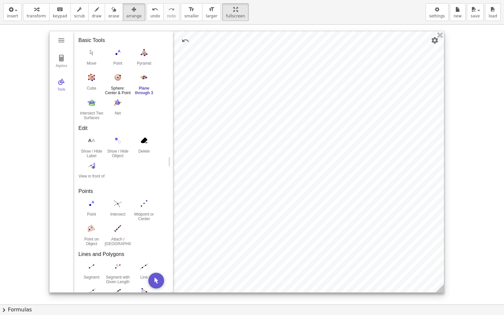
click at [122, 73] on img "Sphere: Center & Point. Select center point, then point on sphere" at bounding box center [118, 77] width 26 height 11
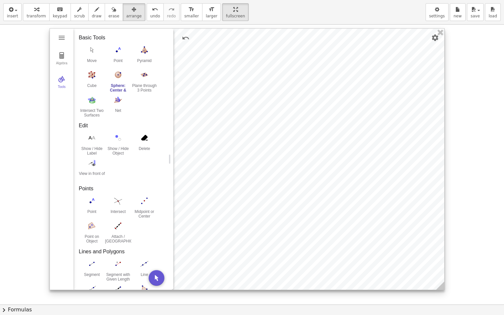
click at [341, 98] on div at bounding box center [247, 159] width 395 height 261
click at [264, 78] on div at bounding box center [247, 160] width 395 height 261
click at [209, 78] on div at bounding box center [247, 160] width 395 height 261
drag, startPoint x: 296, startPoint y: 89, endPoint x: 309, endPoint y: 103, distance: 19.0
click at [297, 90] on div at bounding box center [247, 160] width 395 height 261
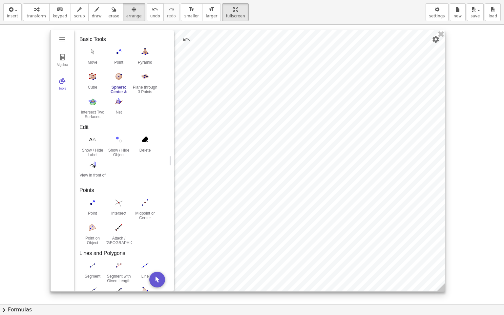
click at [310, 103] on div at bounding box center [248, 160] width 395 height 261
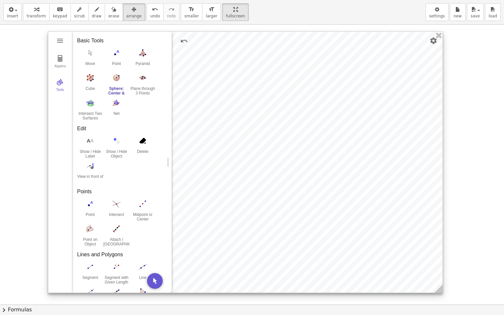
click at [303, 195] on div at bounding box center [245, 162] width 395 height 261
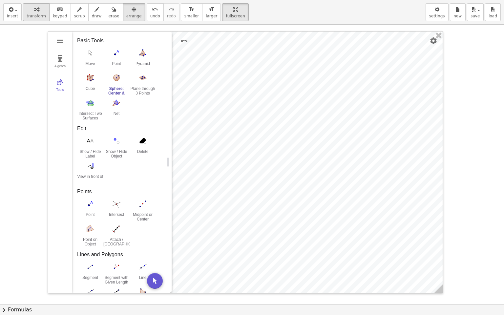
click at [38, 14] on span "transform" at bounding box center [36, 16] width 19 height 5
click at [144, 142] on img "Delete. Select object which should be deleted" at bounding box center [143, 141] width 26 height 11
click at [93, 75] on img "Cube. Select two points or other corresponding objects" at bounding box center [90, 78] width 26 height 11
click at [145, 79] on img "Plane through 3 Points. Select three points" at bounding box center [143, 78] width 26 height 11
click at [179, 39] on button "Undo" at bounding box center [184, 41] width 12 height 12
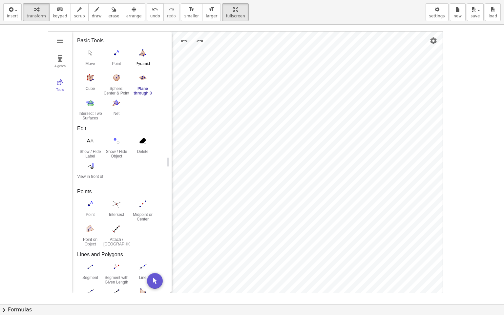
click at [143, 56] on img "Pyramid. Select a polygon for bottom, then select top point" at bounding box center [143, 53] width 26 height 11
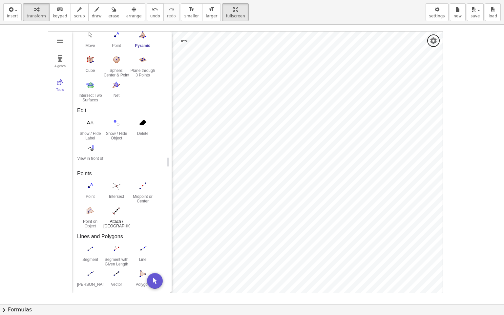
scroll to position [33, 0]
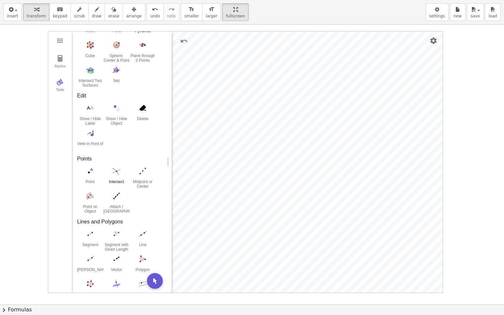
click at [113, 170] on img "Intersect. Select intersection or two objects successively" at bounding box center [116, 171] width 26 height 11
click at [142, 175] on img "Midpoint or Center. Select two points, a segment, circle or conic" at bounding box center [143, 171] width 26 height 11
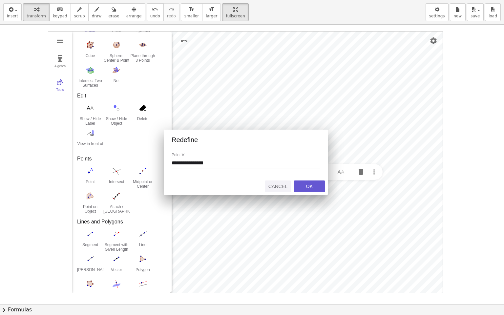
click at [284, 185] on div "Cancel" at bounding box center [278, 186] width 21 height 5
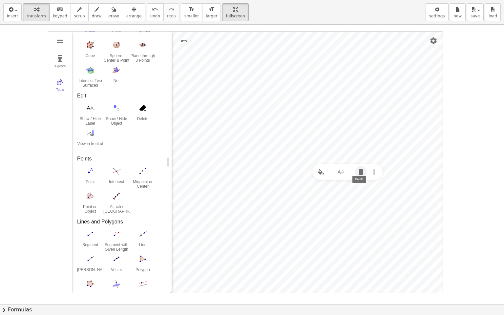
click at [363, 173] on img "Delete" at bounding box center [361, 172] width 8 height 8
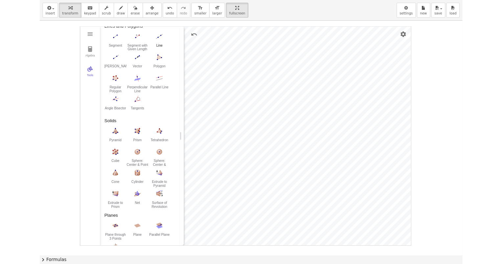
scroll to position [230, 0]
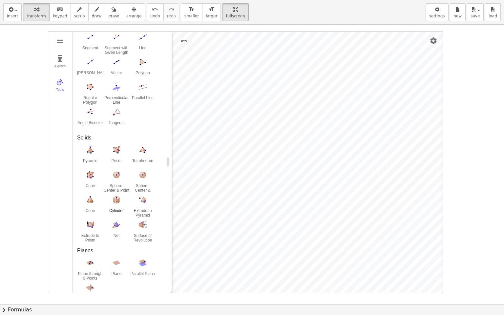
click at [115, 199] on img "Cylinder. Select two points, then enter radius" at bounding box center [116, 200] width 26 height 11
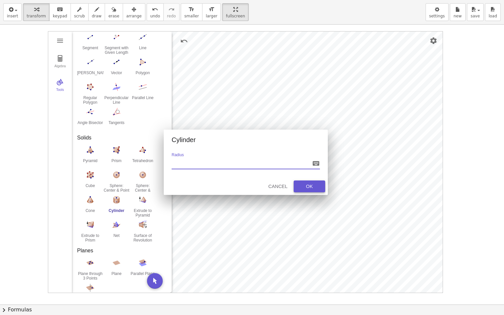
click at [307, 186] on div "OK" at bounding box center [309, 186] width 21 height 5
click at [276, 187] on div "Cancel" at bounding box center [278, 186] width 21 height 5
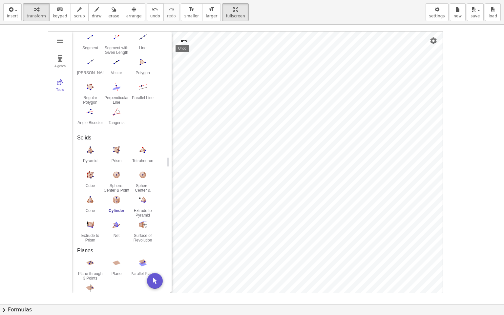
click at [185, 38] on img "Undo" at bounding box center [184, 41] width 8 height 8
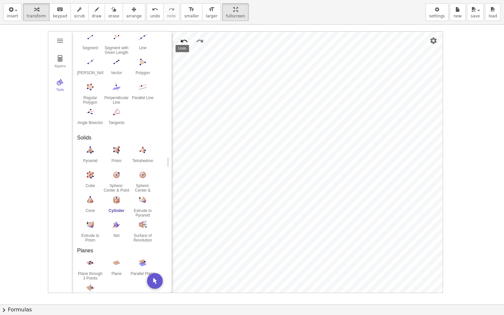
click at [185, 38] on img "Undo" at bounding box center [184, 41] width 8 height 8
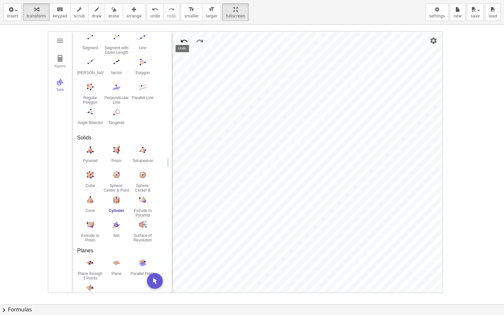
click at [185, 38] on img "Undo" at bounding box center [184, 41] width 8 height 8
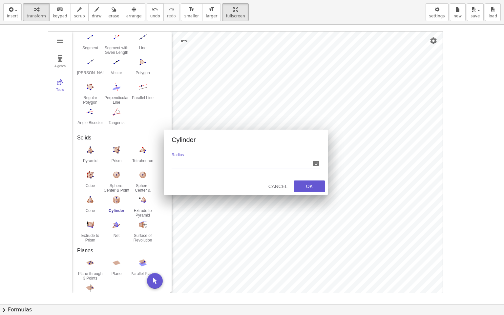
type input "*"
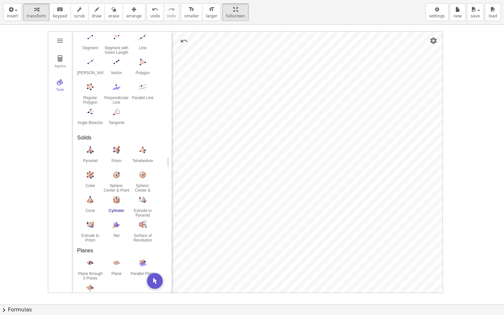
drag, startPoint x: 212, startPoint y: 10, endPoint x: 211, endPoint y: -24, distance: 34.2
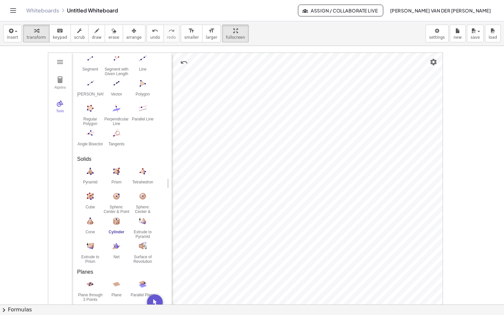
click at [211, 0] on html "Graspable Math Activities Get Started Activity Bank Assigned Work Classes White…" at bounding box center [252, 157] width 504 height 315
